Goal: Navigation & Orientation: Find specific page/section

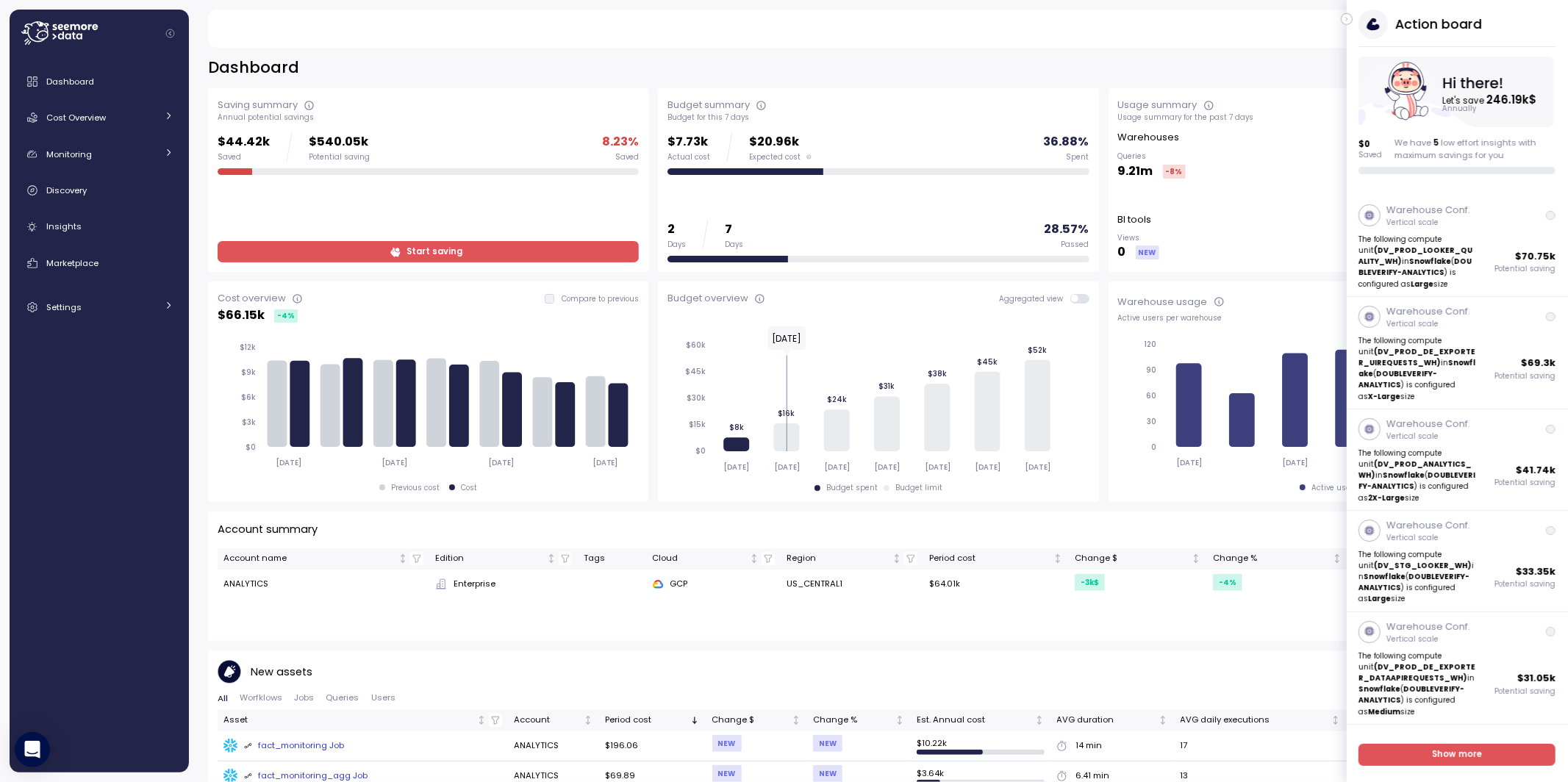
click at [1144, 18] on icon "button" at bounding box center [1347, 19] width 7 height 18
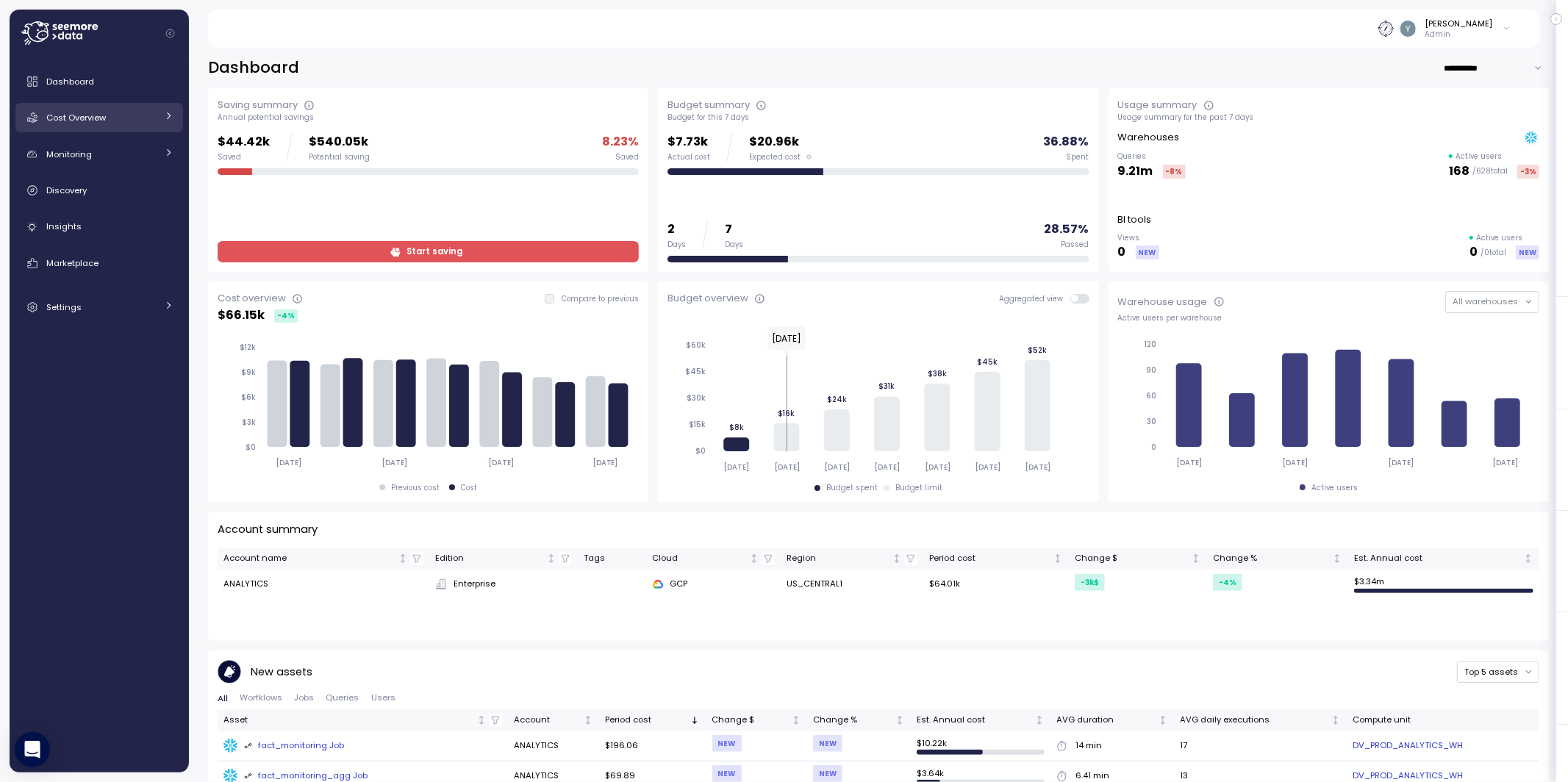
click at [154, 117] on div "Cost Overview" at bounding box center [100, 117] width 110 height 15
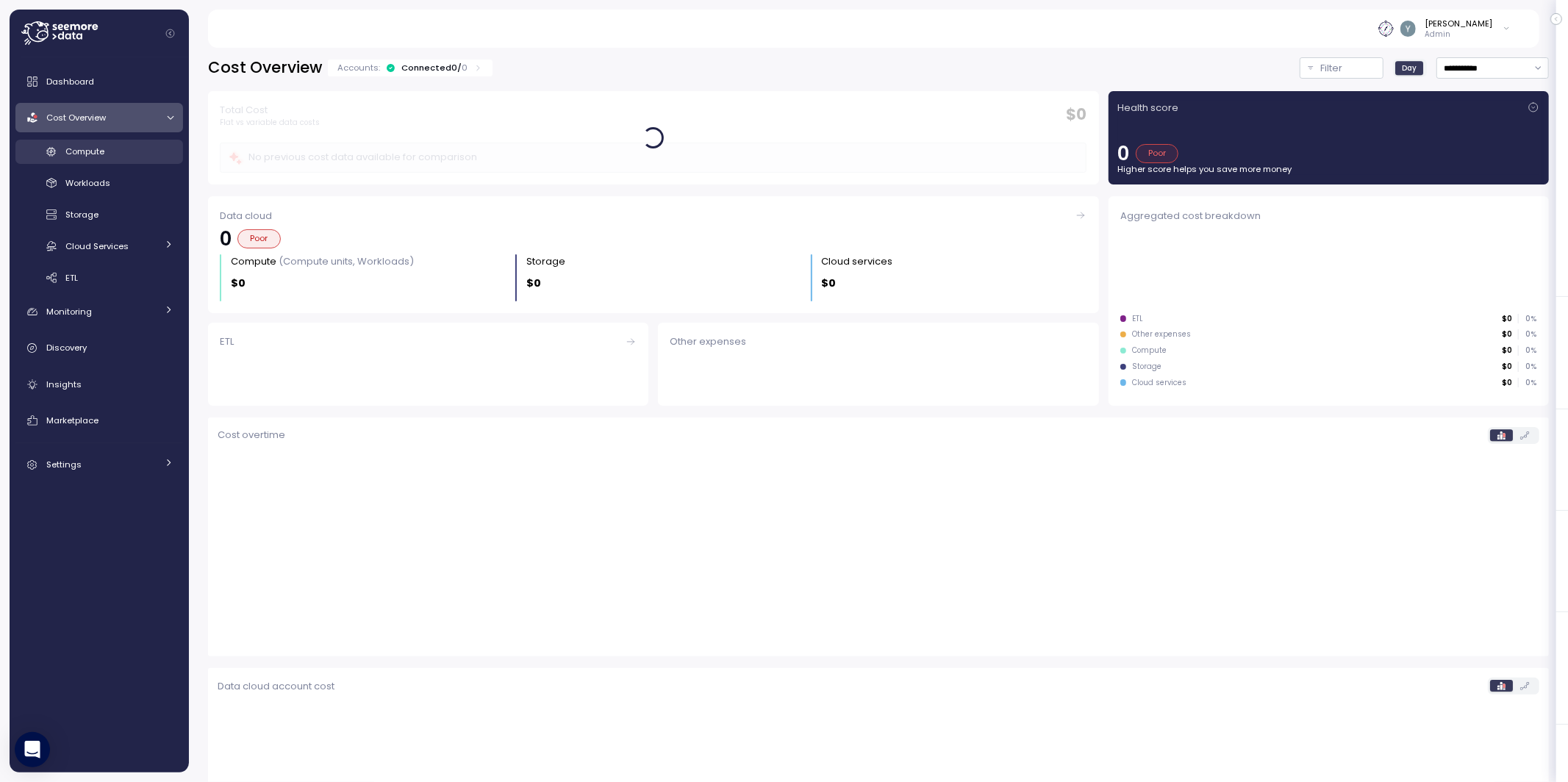
click at [115, 149] on div "Compute" at bounding box center [119, 152] width 108 height 15
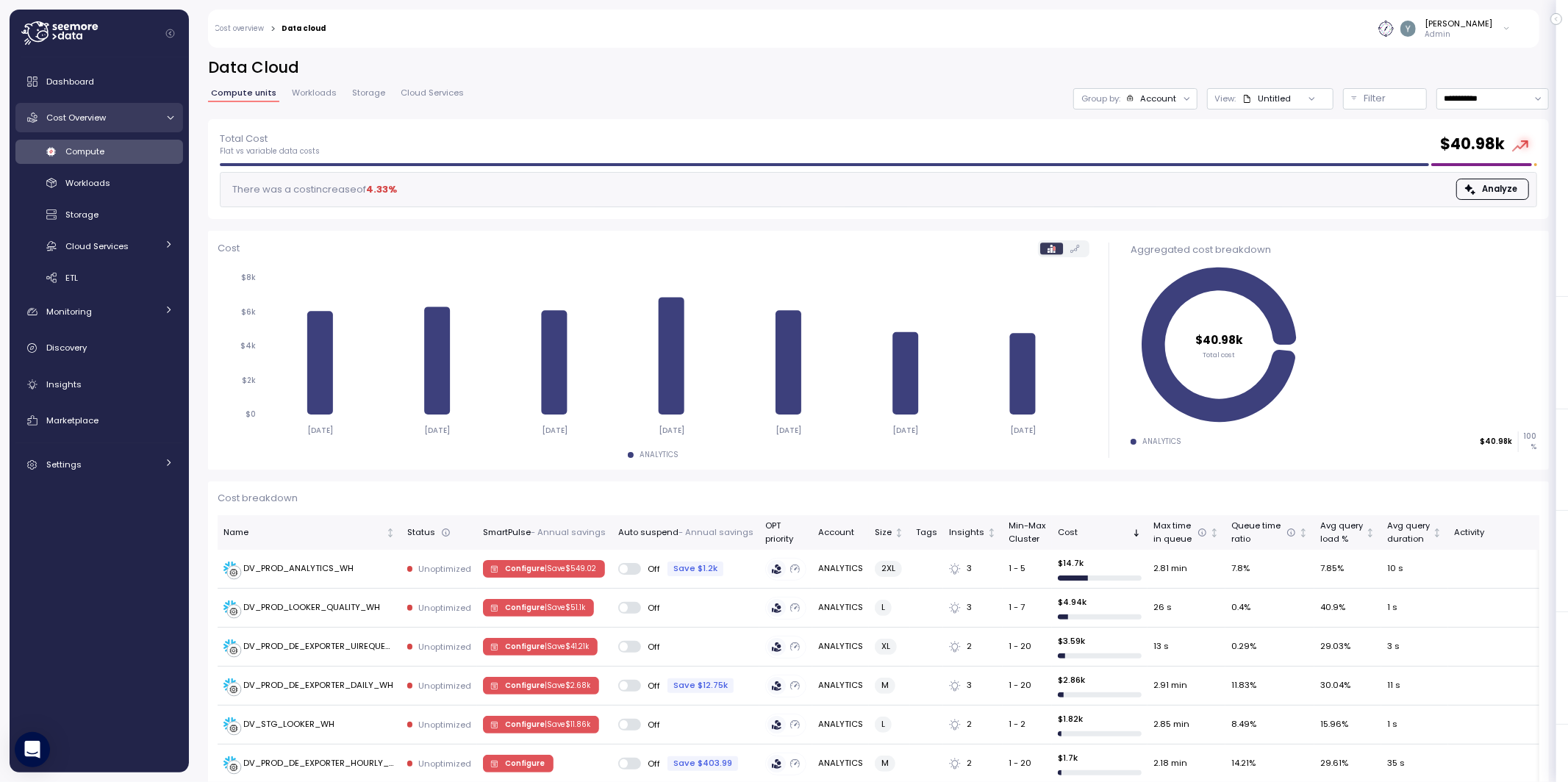
click at [76, 115] on span "Cost Overview" at bounding box center [75, 117] width 59 height 12
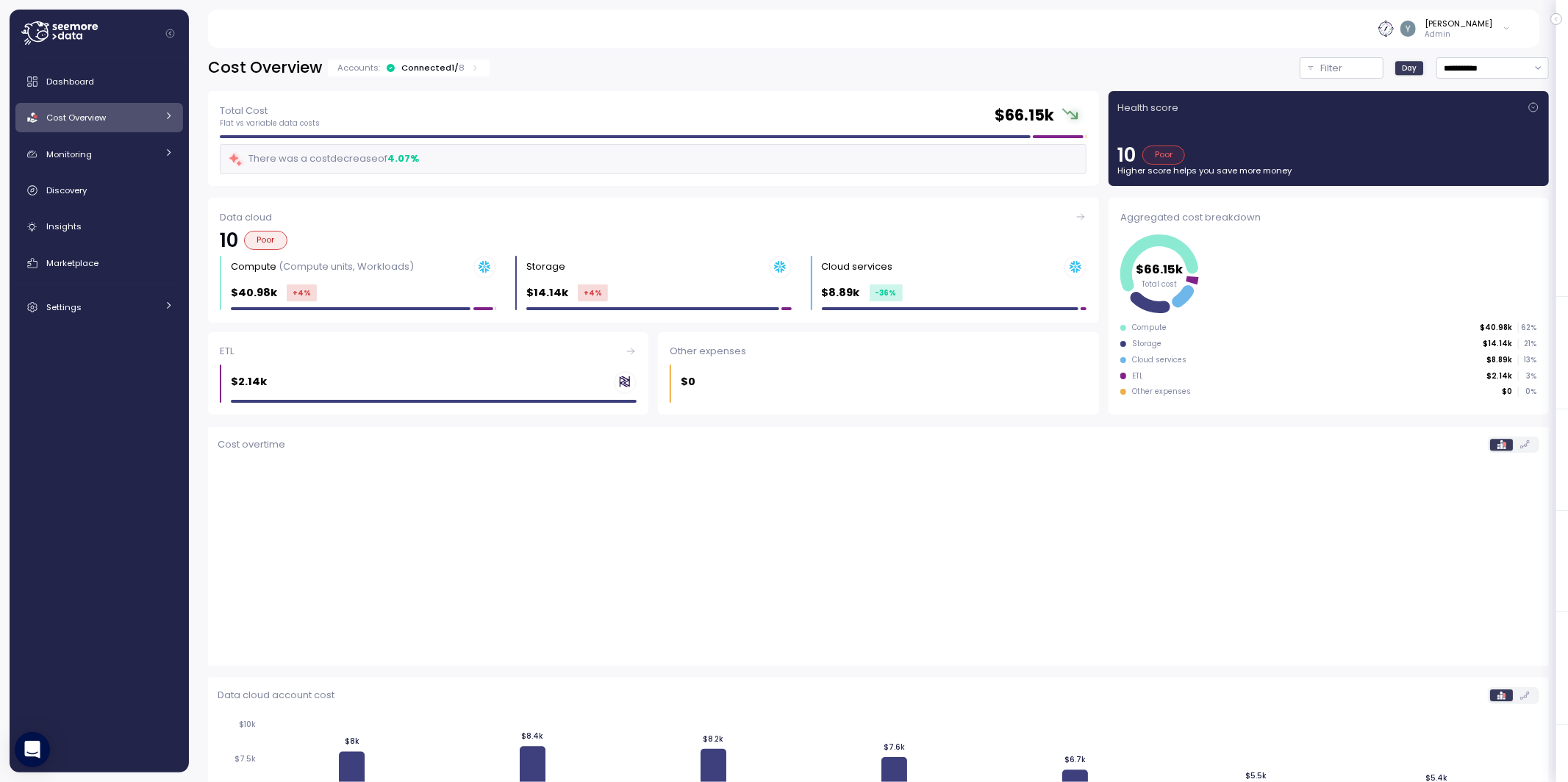
click at [85, 119] on span "Cost Overview" at bounding box center [75, 117] width 59 height 12
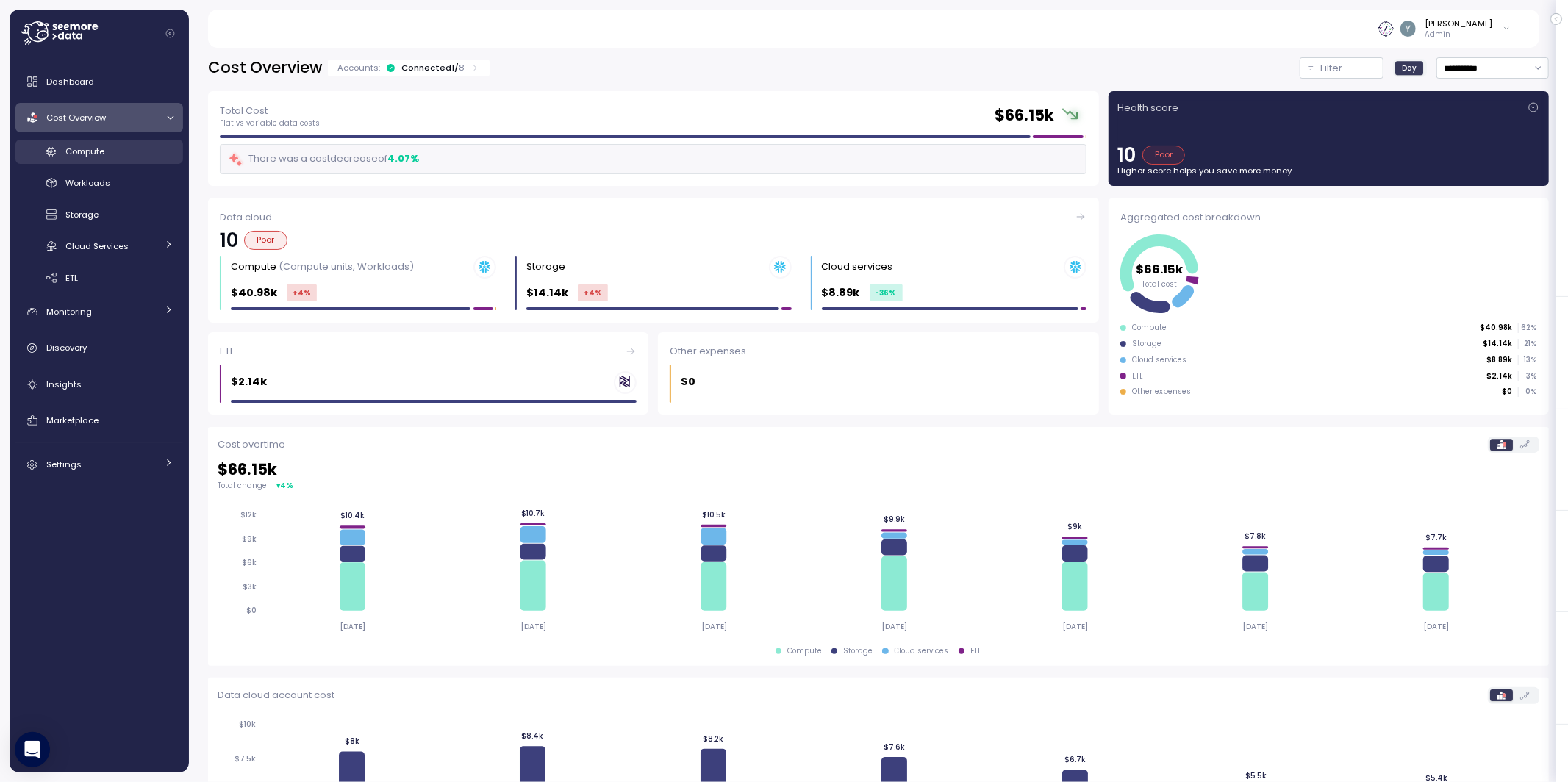
click at [103, 154] on span "Compute" at bounding box center [85, 151] width 39 height 12
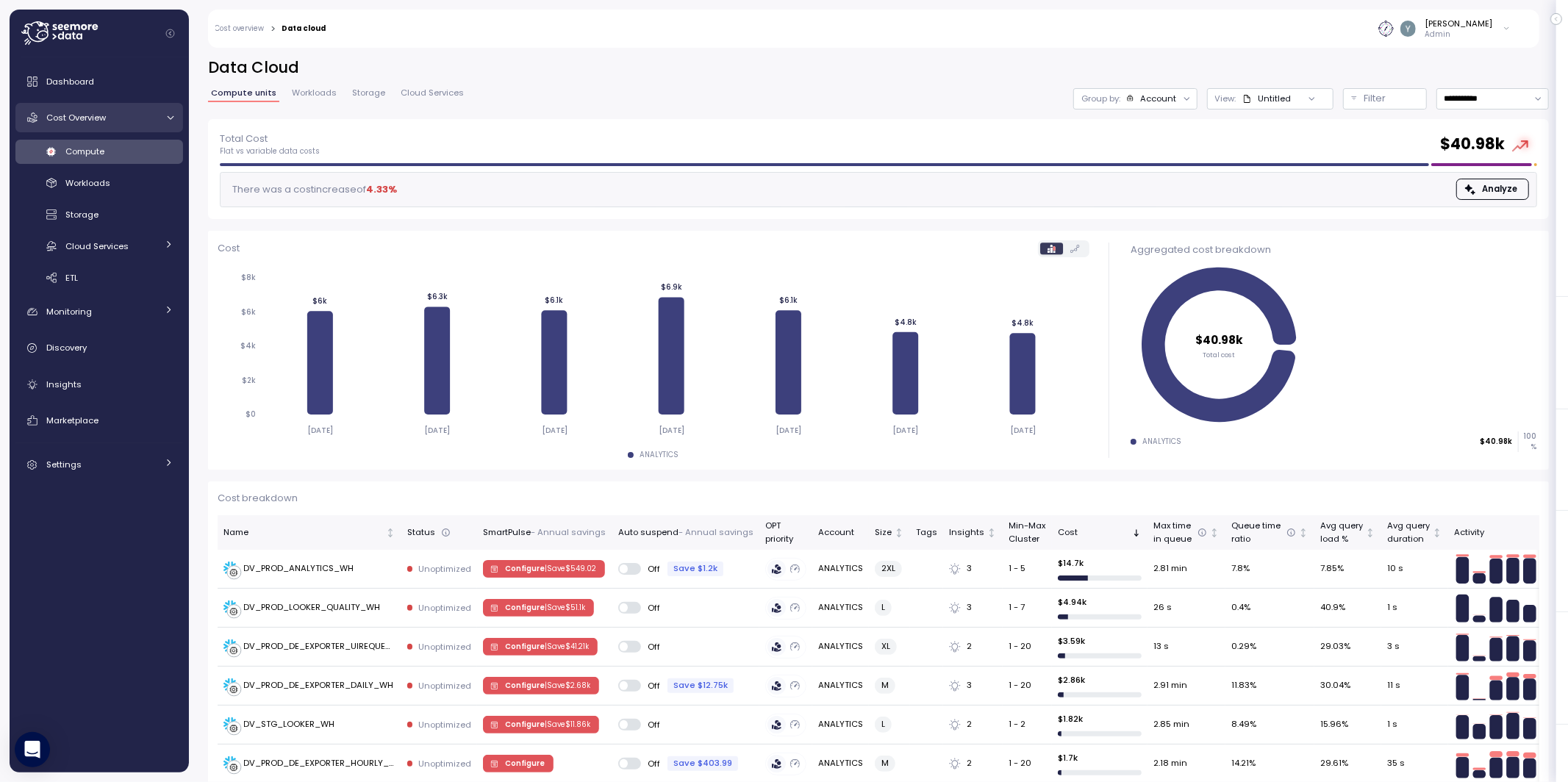
click at [160, 122] on link "Cost Overview" at bounding box center [99, 117] width 168 height 29
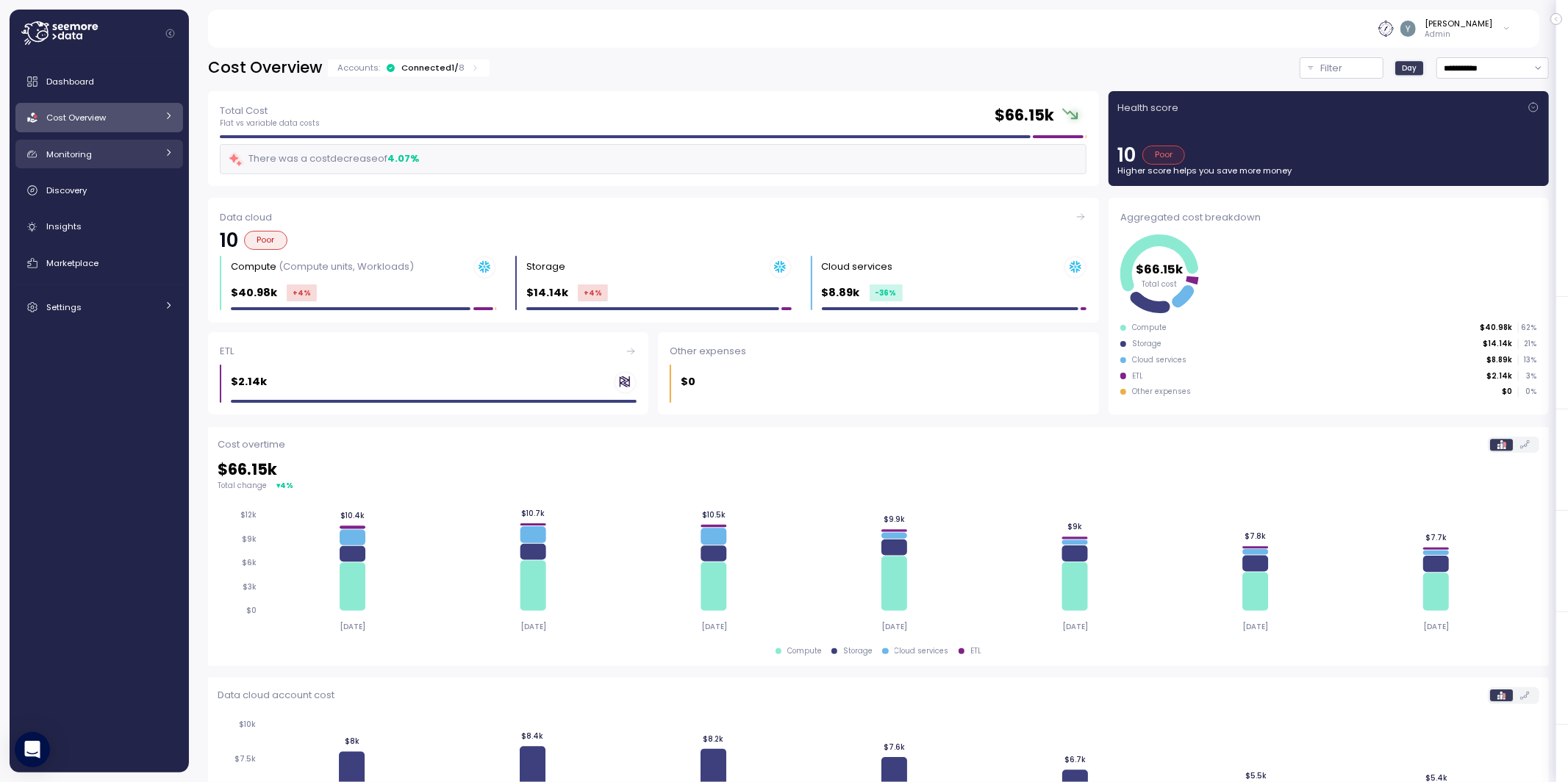
click at [166, 147] on icon at bounding box center [169, 152] width 9 height 9
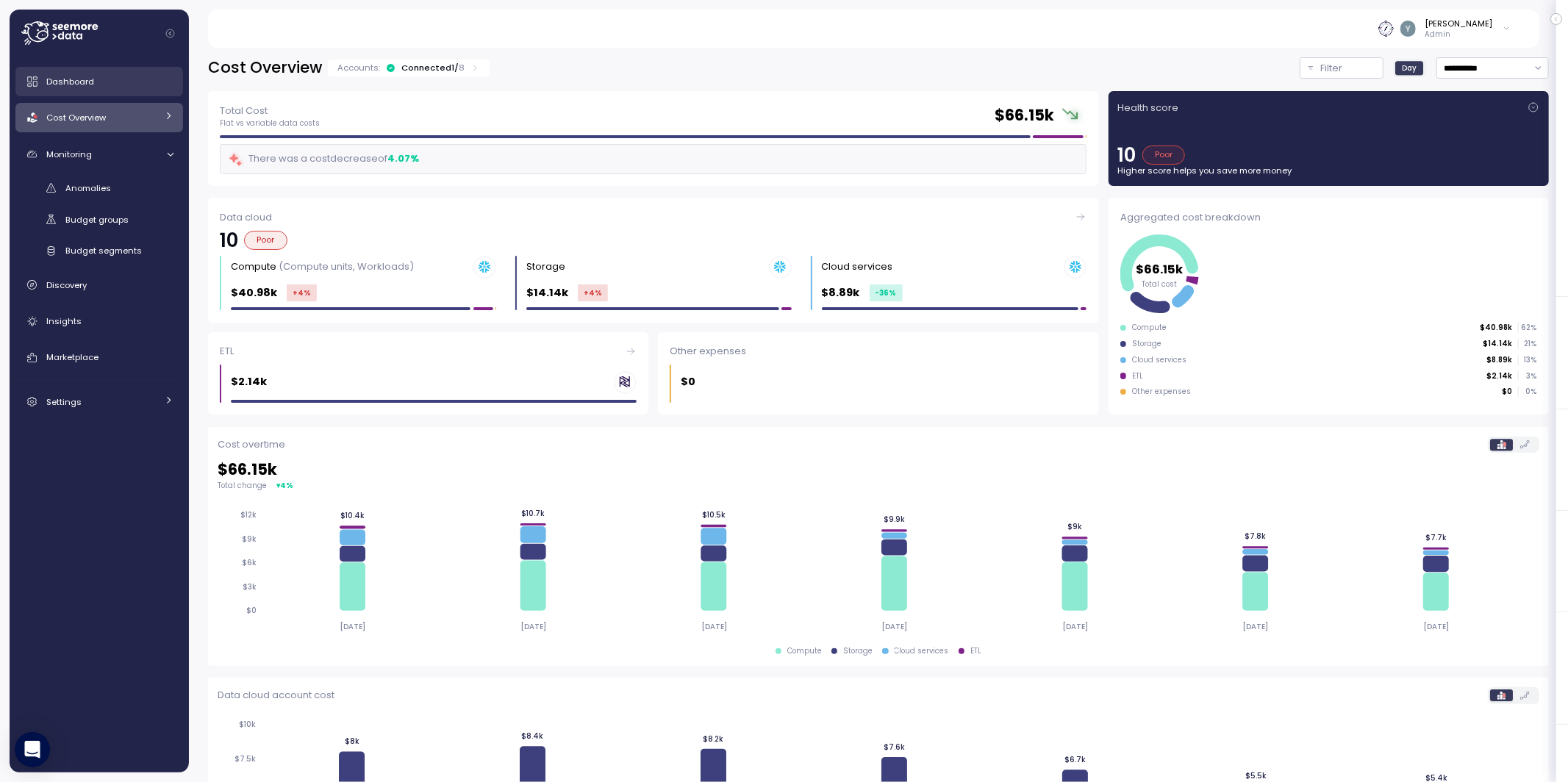
click at [96, 84] on div "Dashboard" at bounding box center [109, 82] width 127 height 15
